Goal: Contribute content: Add original content to the website for others to see

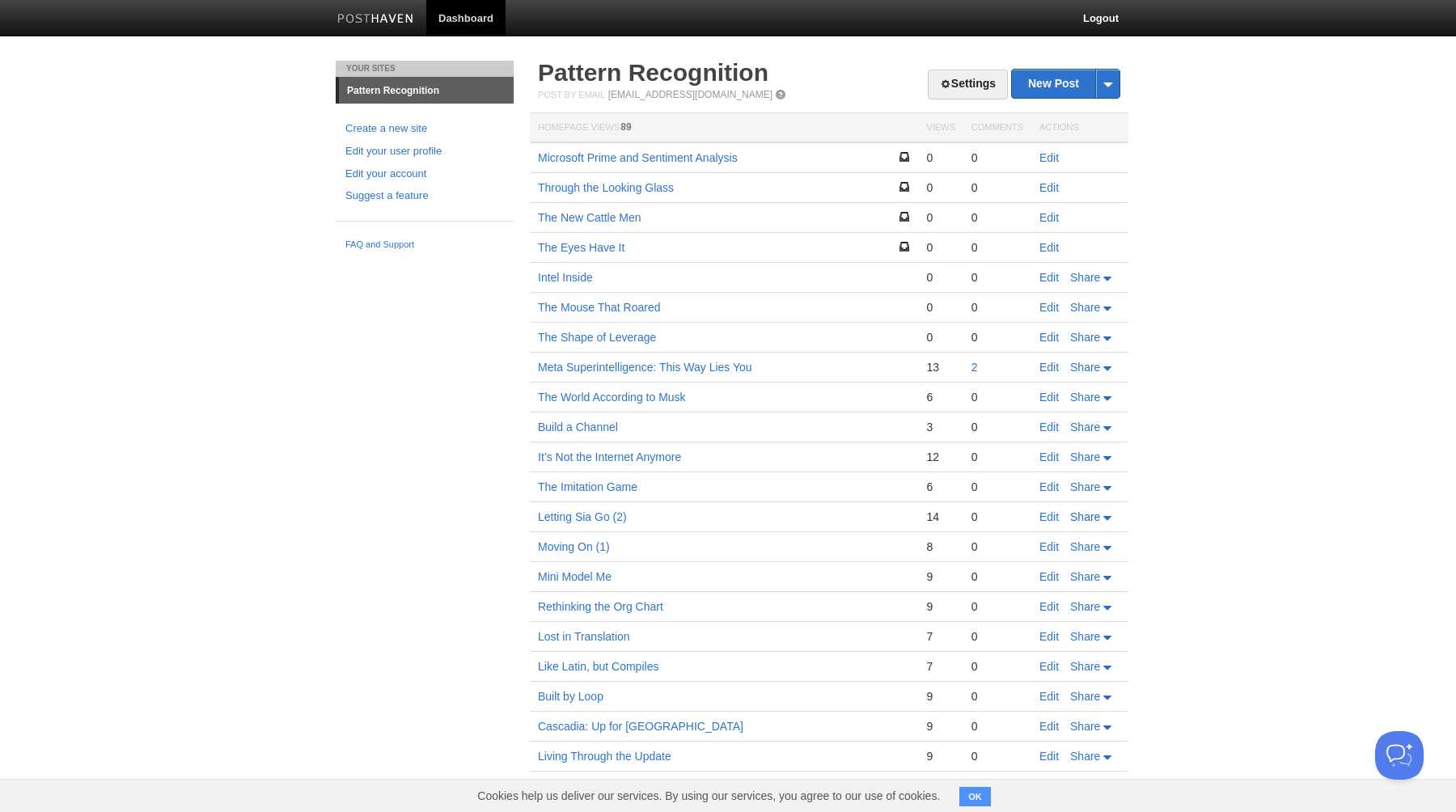
click at [1099, 519] on span "Share" at bounding box center [1085, 516] width 30 height 13
click at [1052, 515] on link "Edit" at bounding box center [1049, 516] width 19 height 13
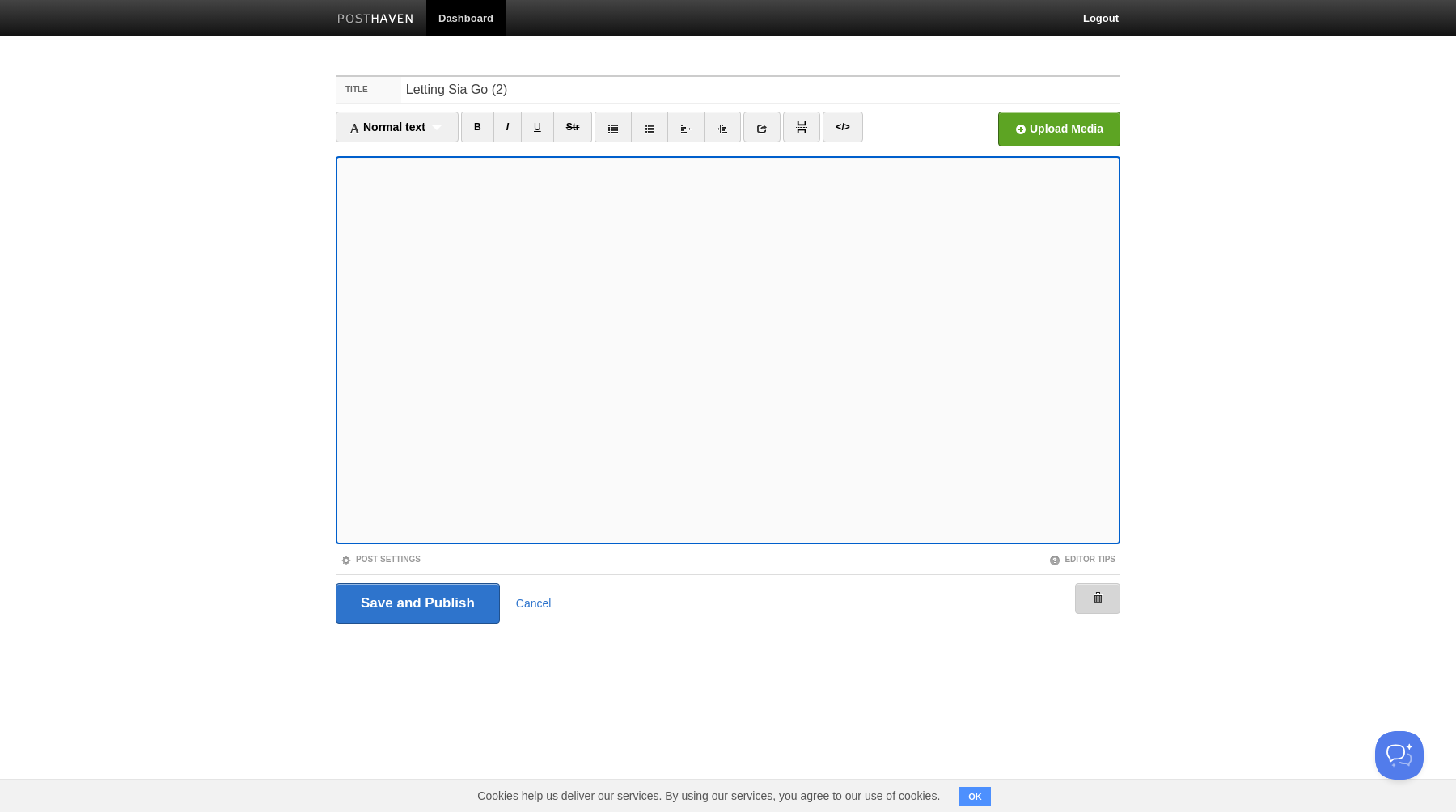
click at [1104, 599] on link at bounding box center [1098, 598] width 45 height 30
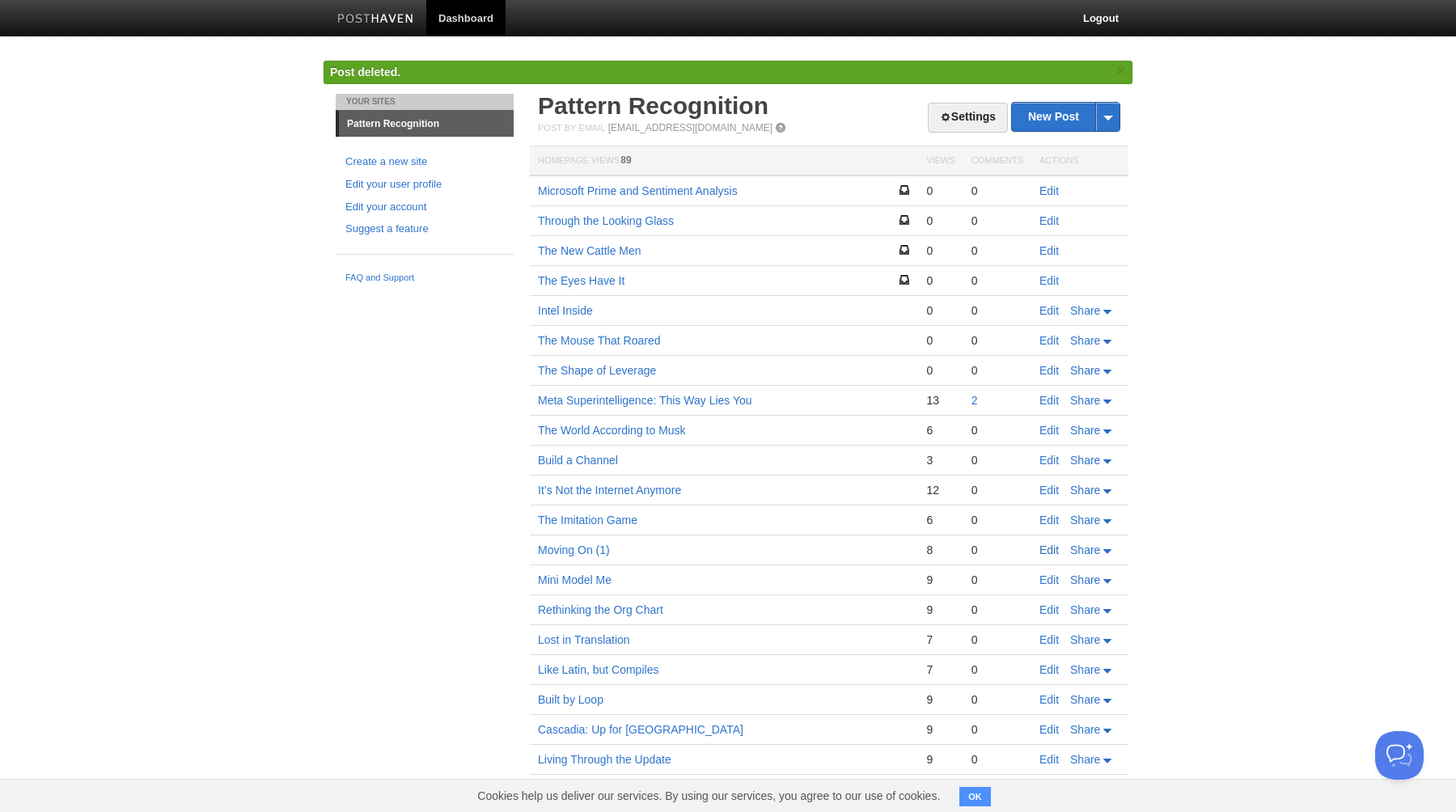
click at [1056, 547] on link "Edit" at bounding box center [1049, 549] width 19 height 13
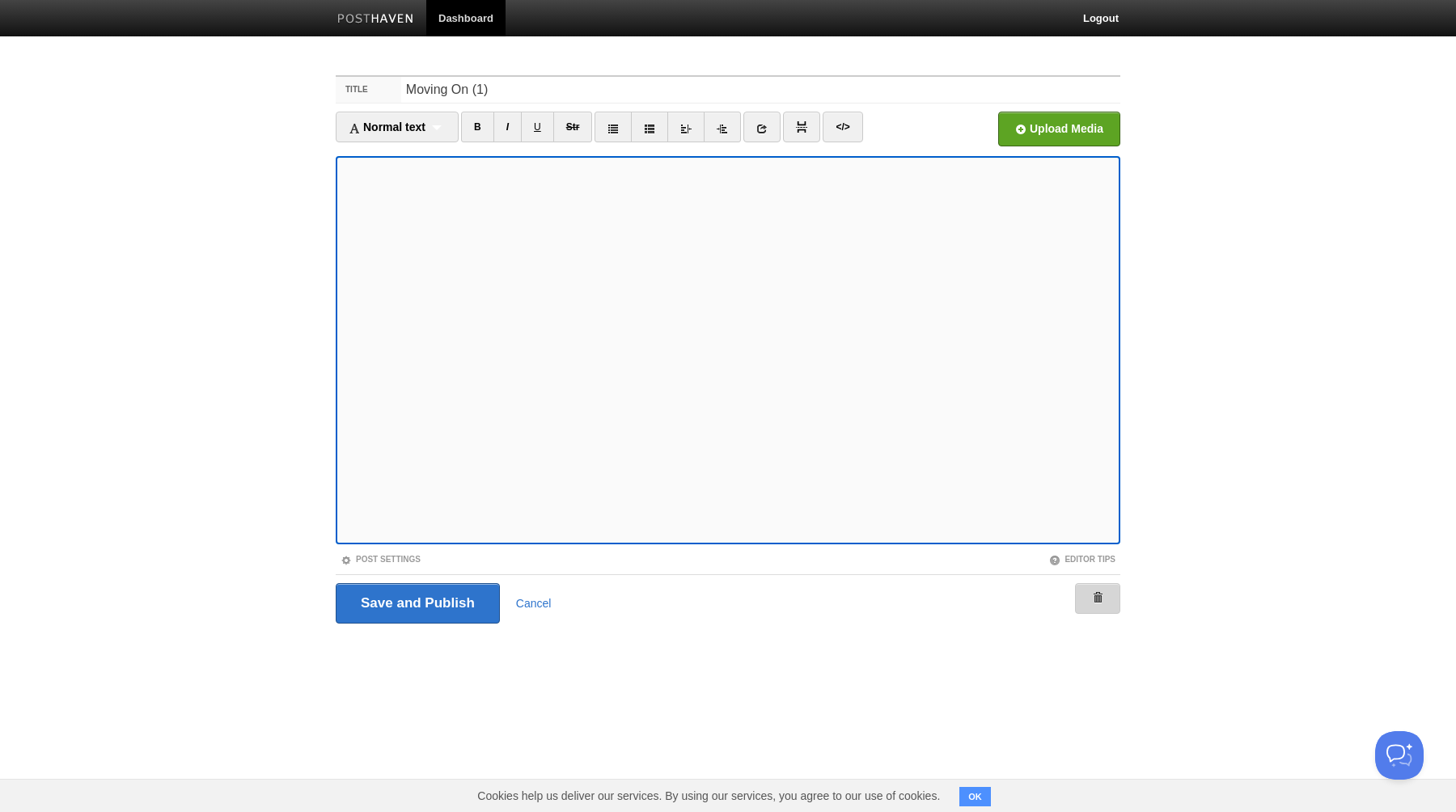
click at [1097, 601] on span at bounding box center [1097, 597] width 11 height 11
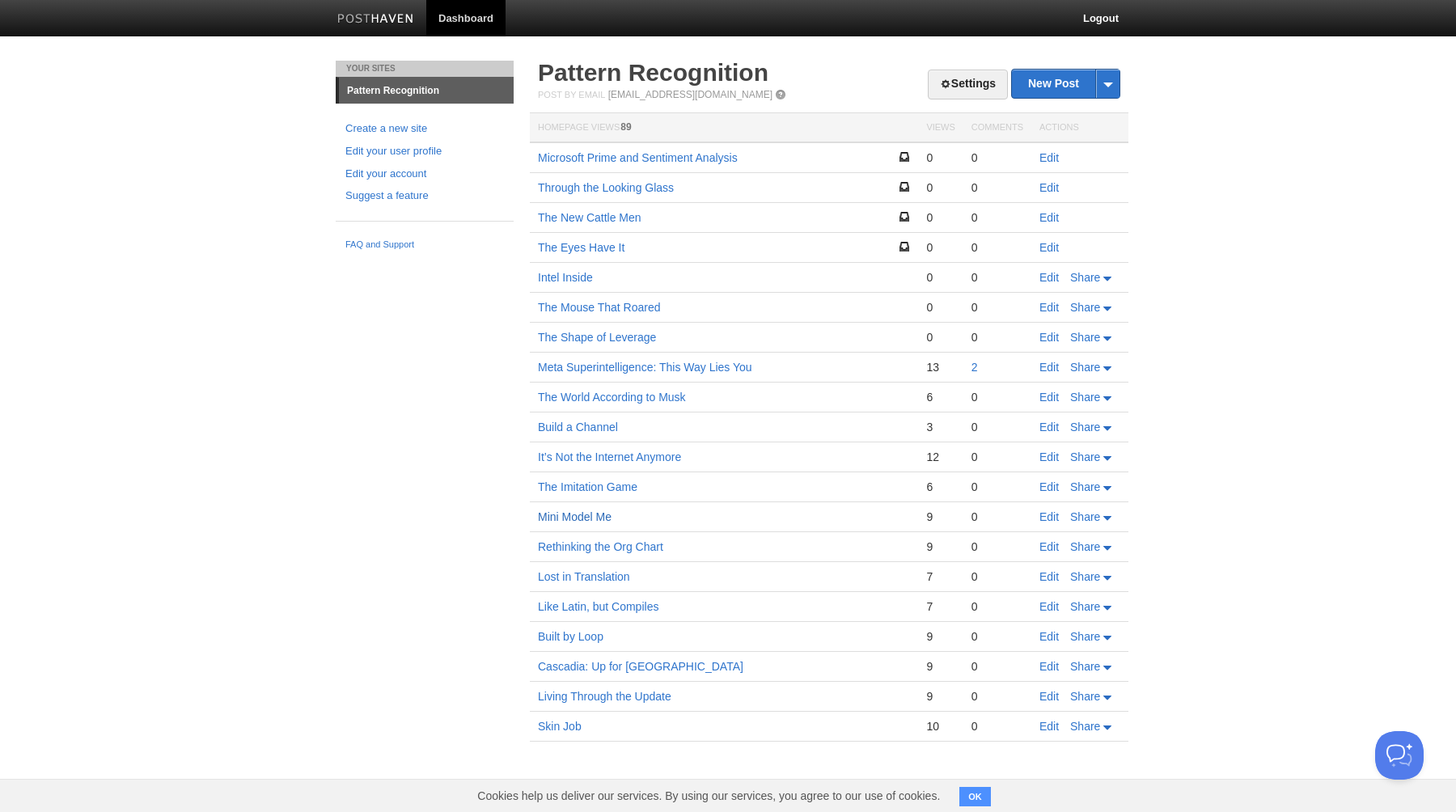
click at [585, 519] on link "Mini Model Me" at bounding box center [574, 516] width 74 height 13
click at [1052, 517] on link "Edit" at bounding box center [1049, 516] width 19 height 13
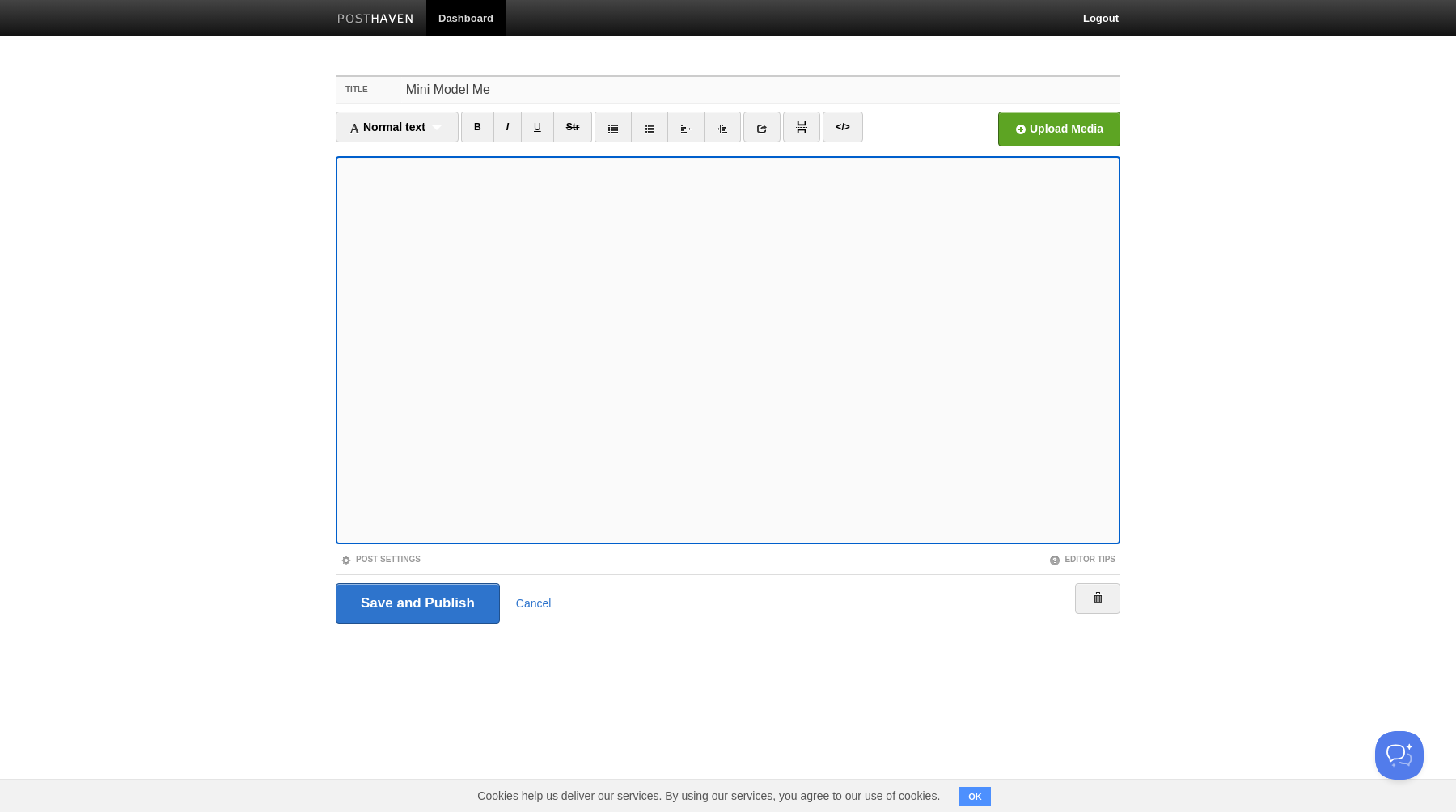
click at [417, 89] on input "Mini Model Me" at bounding box center [760, 90] width 719 height 26
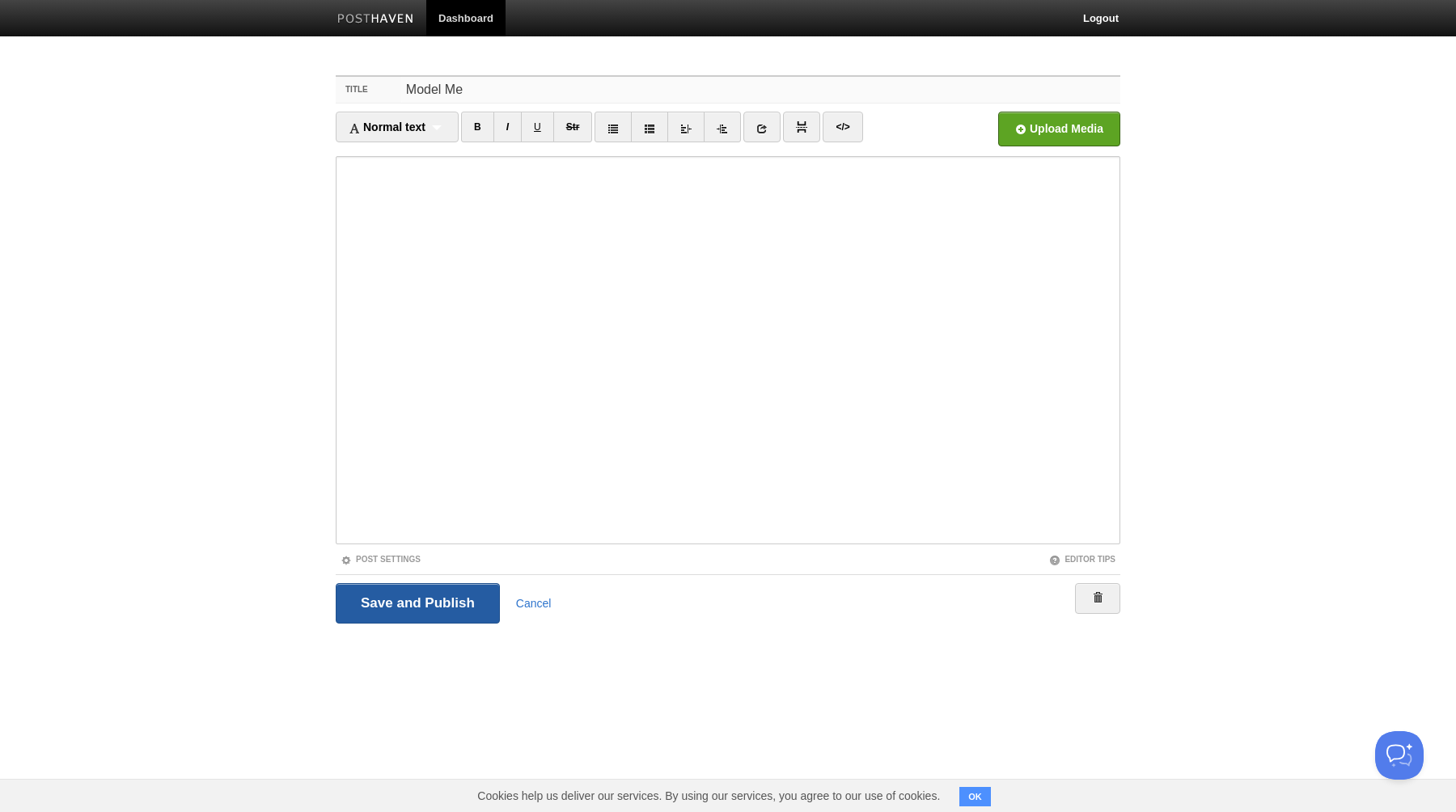
type input "Model Me"
click at [422, 606] on input "Save and Publish" at bounding box center [417, 603] width 164 height 41
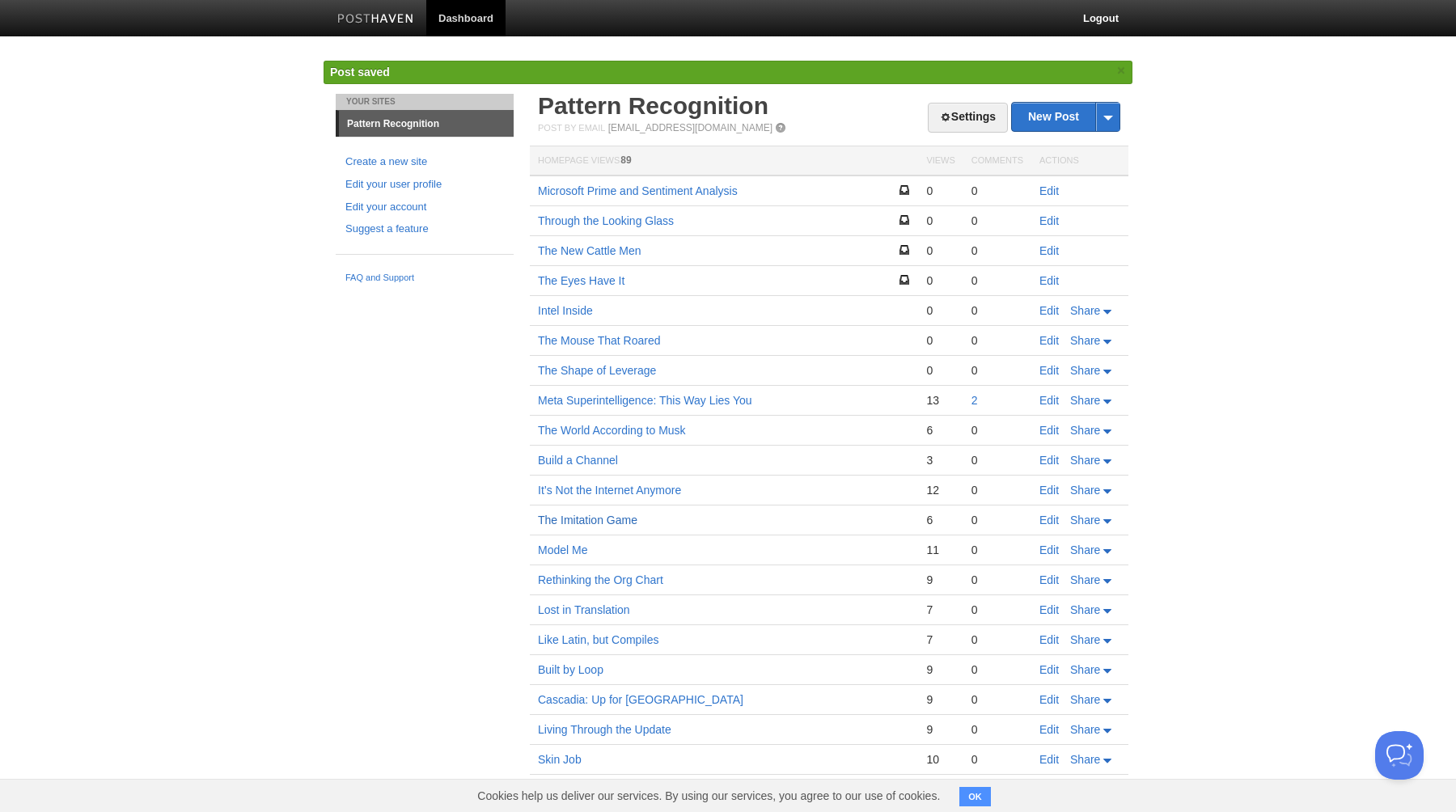
click at [585, 521] on link "The Imitation Game" at bounding box center [587, 520] width 100 height 13
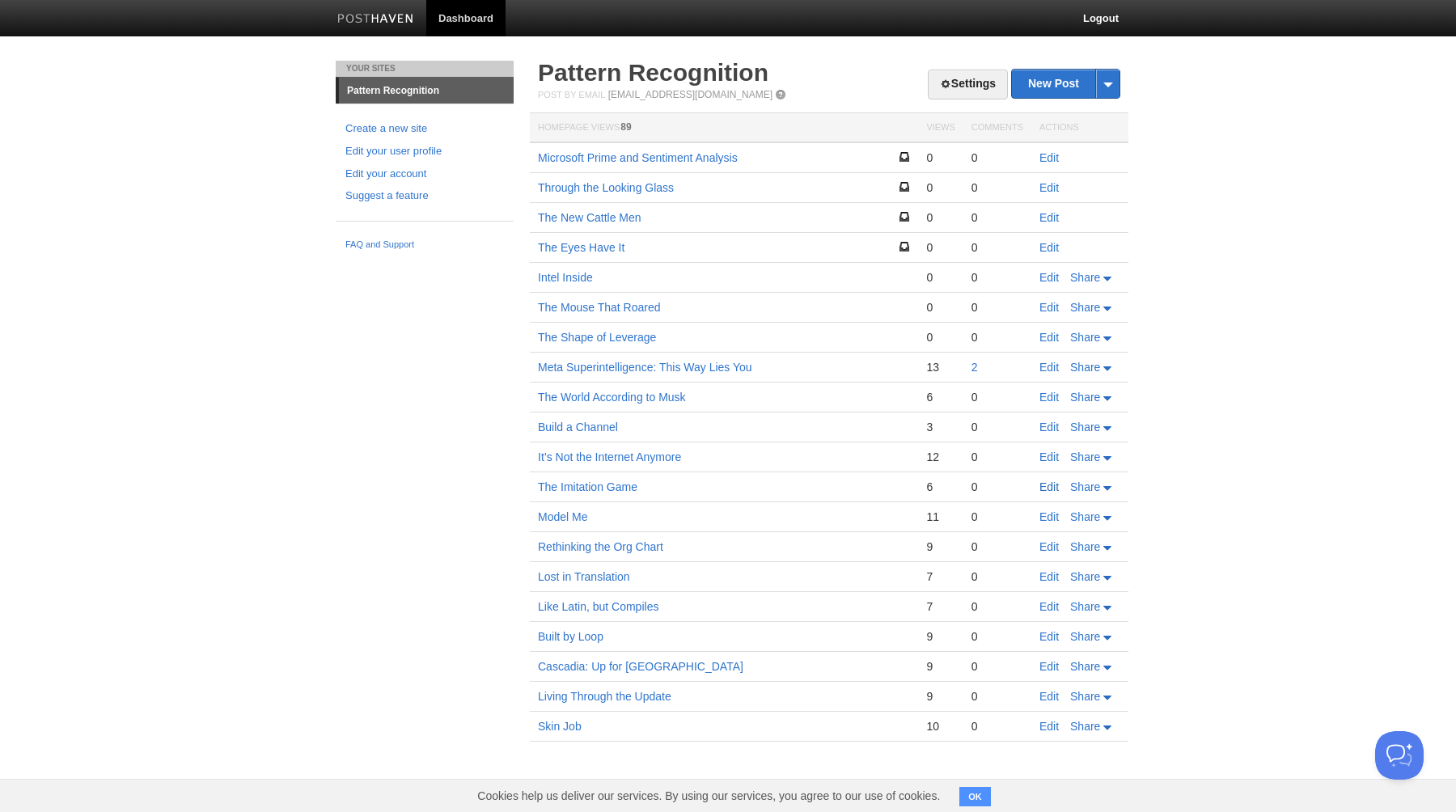
click at [1055, 488] on link "Edit" at bounding box center [1049, 487] width 19 height 13
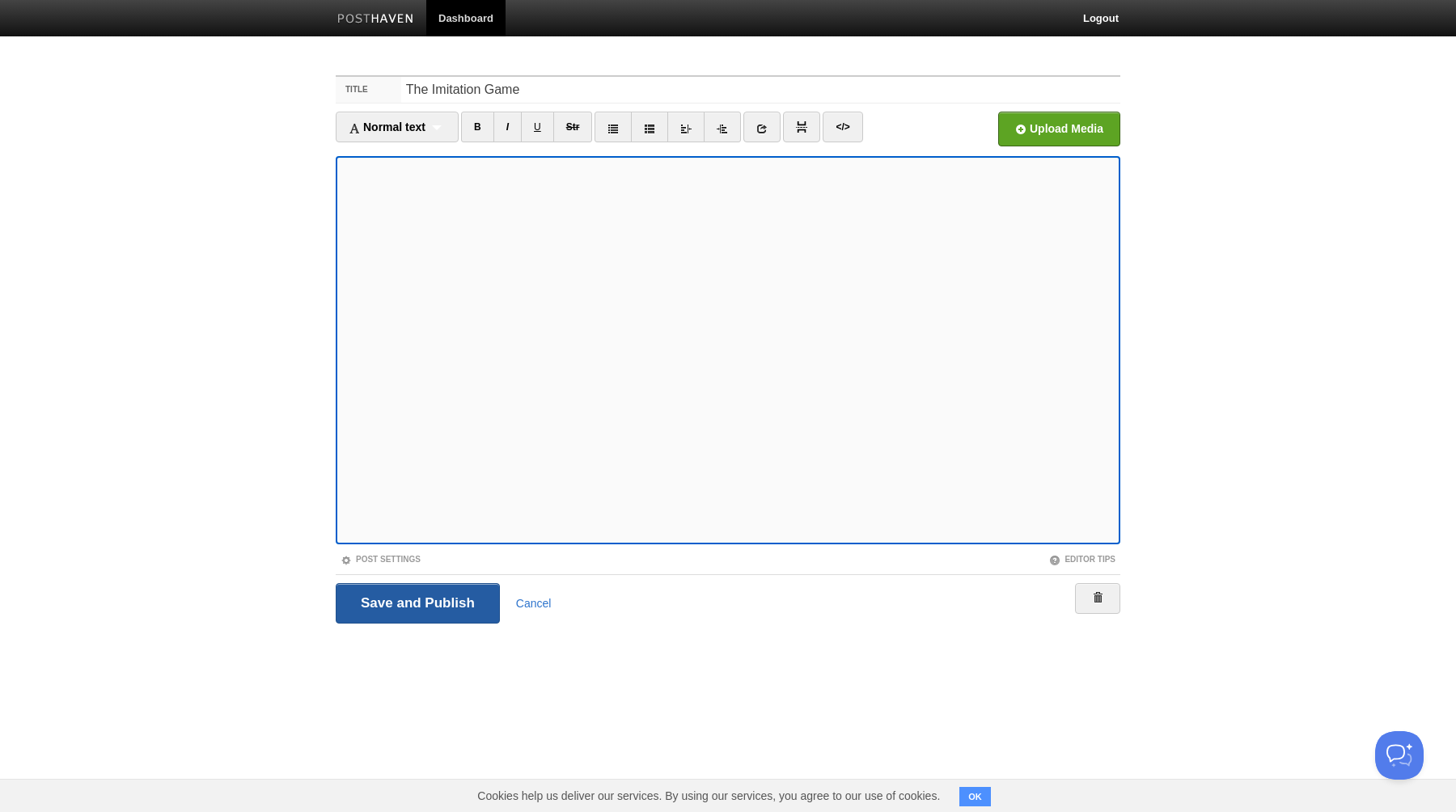
click at [415, 605] on input "Save and Publish" at bounding box center [417, 603] width 164 height 41
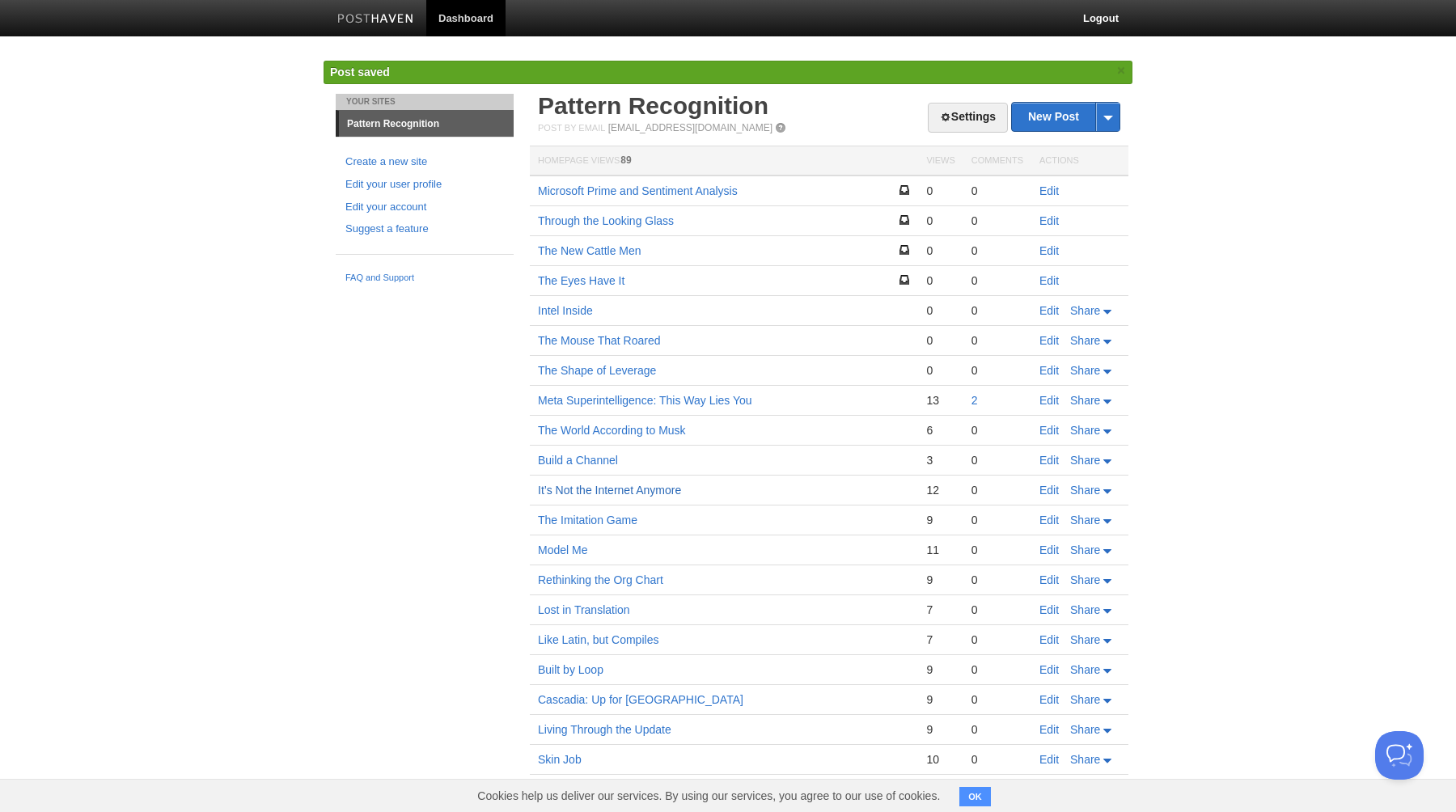
click at [625, 492] on link "It’s Not the Internet Anymore" at bounding box center [609, 489] width 143 height 13
